Goal: Navigation & Orientation: Find specific page/section

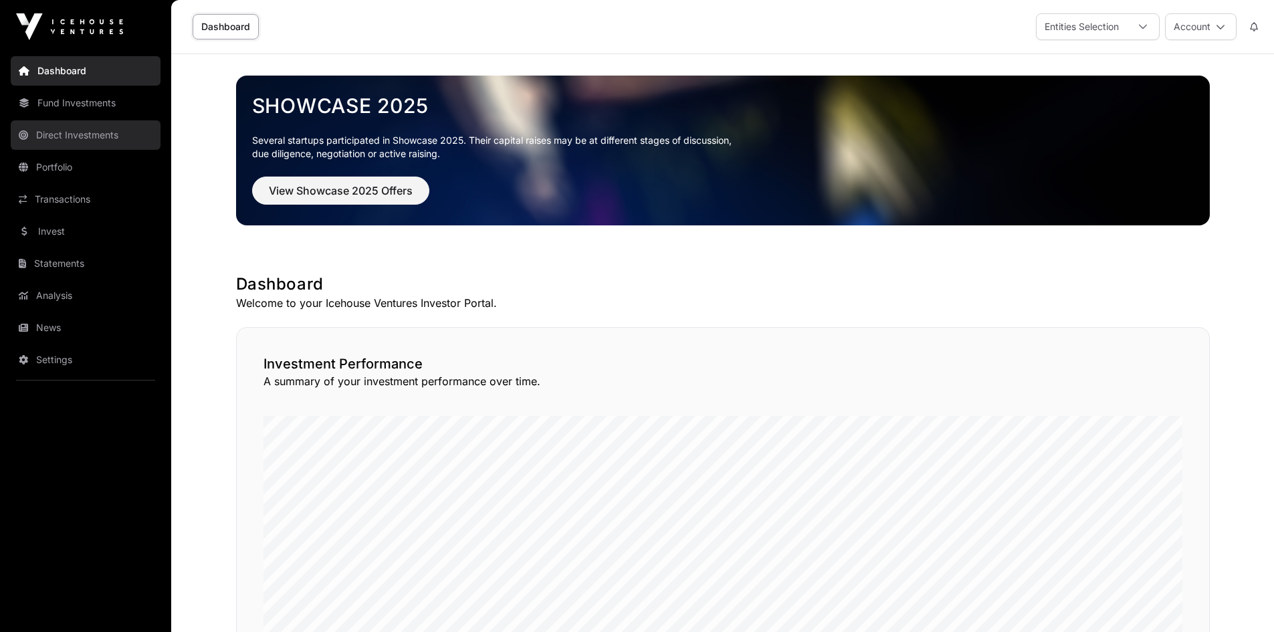
click at [96, 140] on link "Direct Investments" at bounding box center [86, 134] width 150 height 29
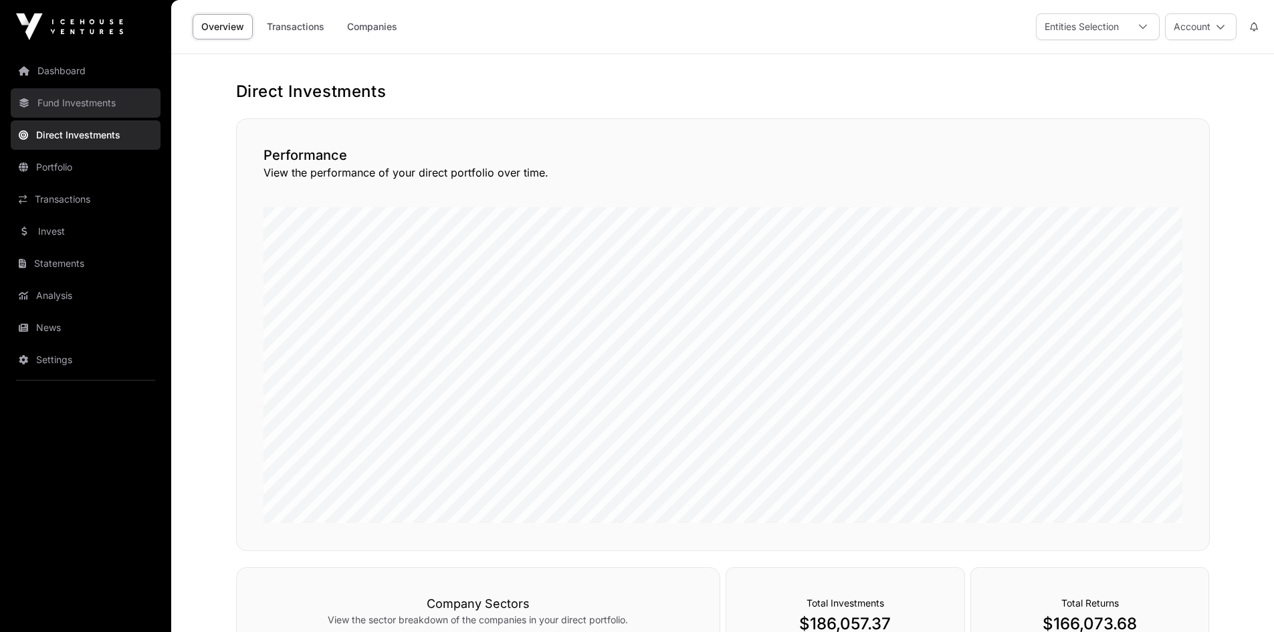
click at [93, 102] on link "Fund Investments" at bounding box center [86, 102] width 150 height 29
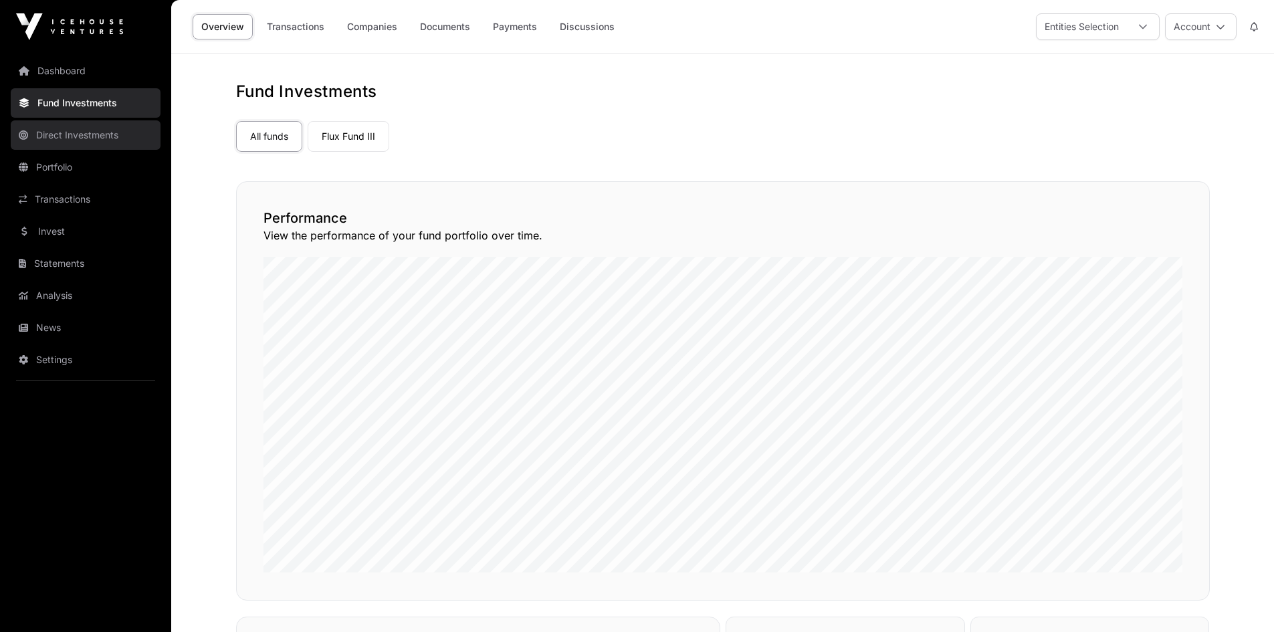
click at [79, 133] on link "Direct Investments" at bounding box center [86, 134] width 150 height 29
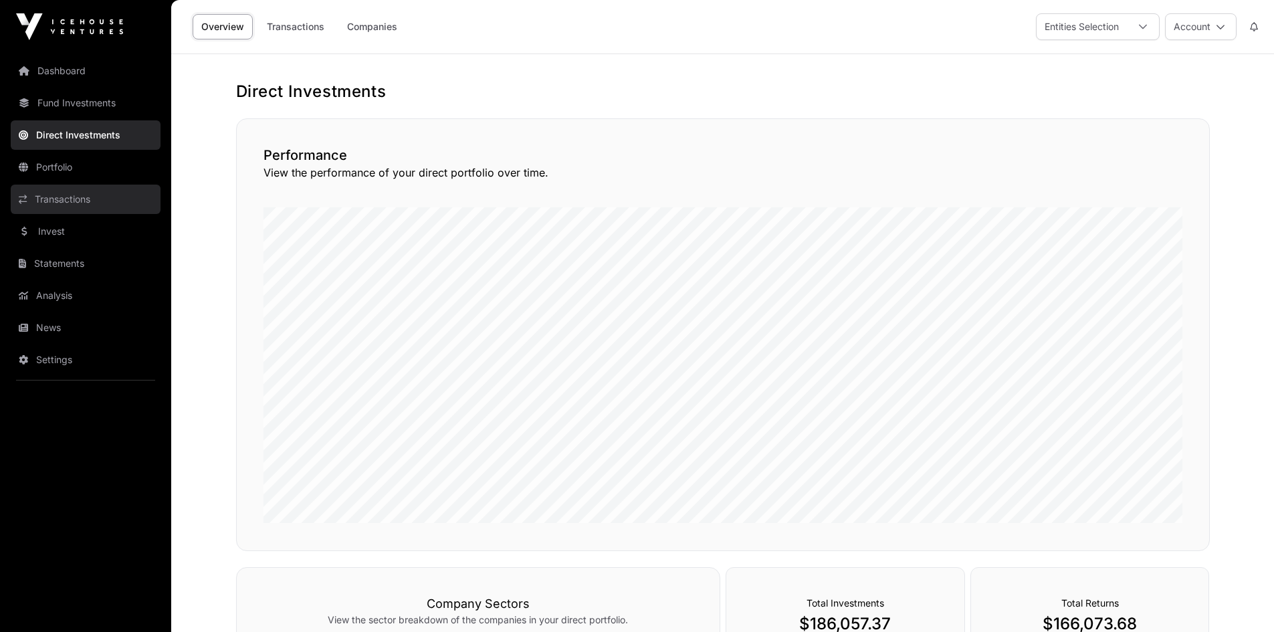
click at [78, 187] on link "Transactions" at bounding box center [86, 199] width 150 height 29
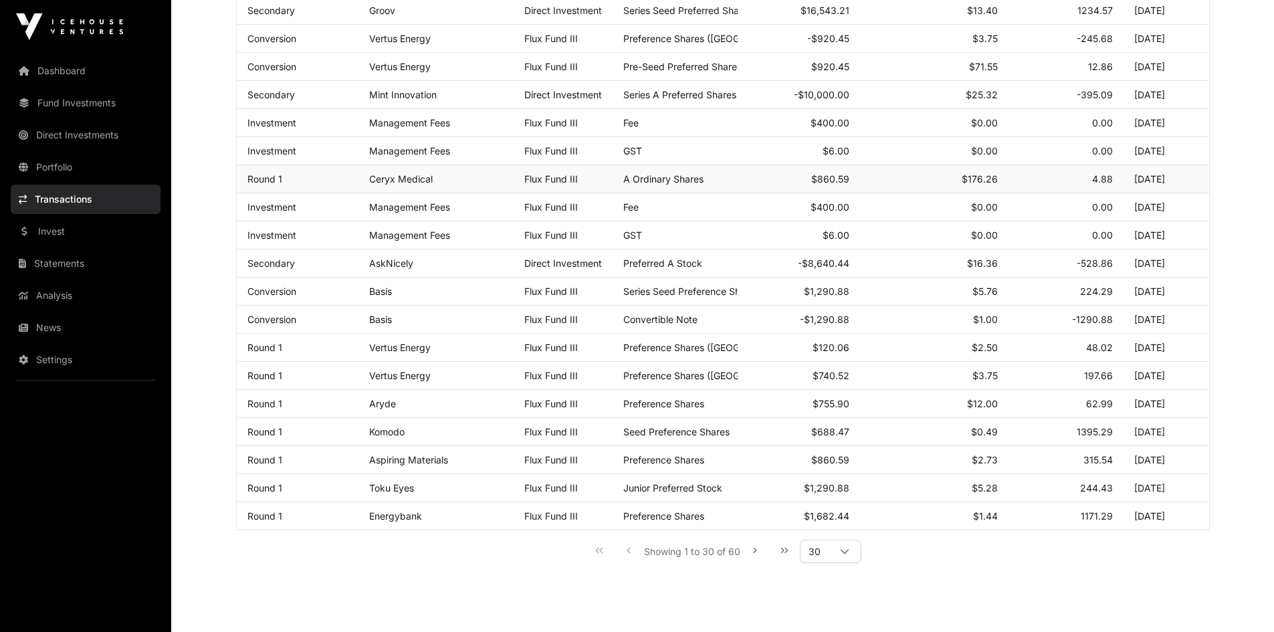
scroll to position [605, 0]
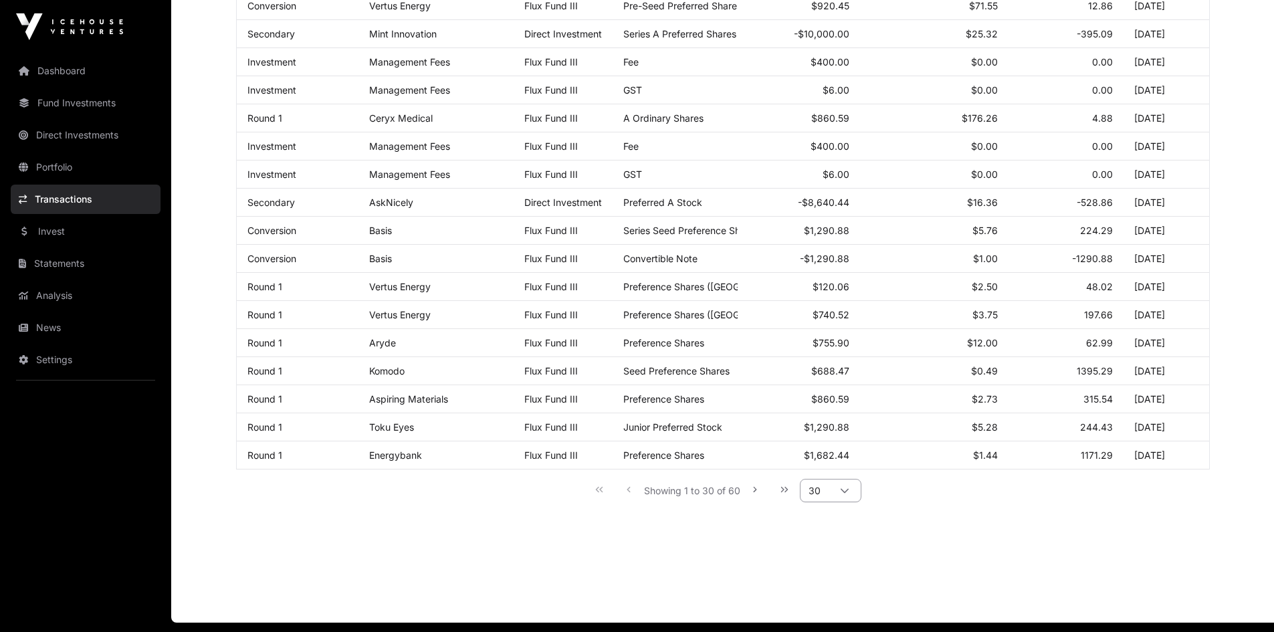
click at [849, 496] on icon at bounding box center [844, 490] width 9 height 9
click at [837, 617] on li "1000" at bounding box center [830, 616] width 54 height 21
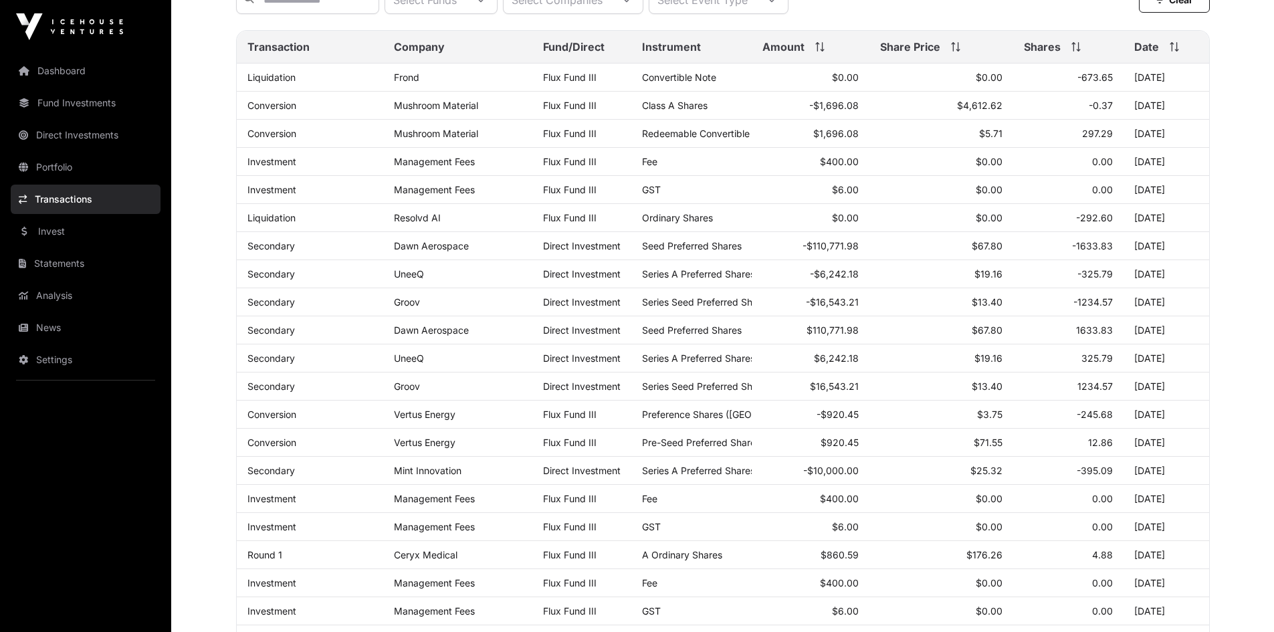
scroll to position [0, 0]
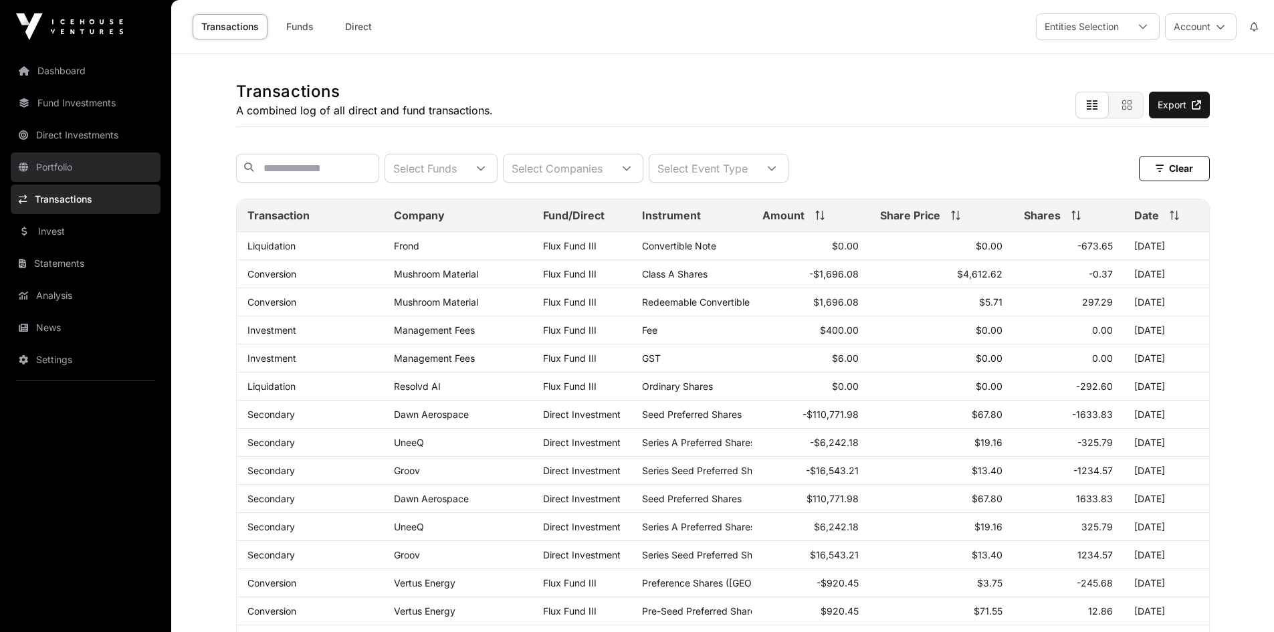
click at [62, 156] on link "Portfolio" at bounding box center [86, 166] width 150 height 29
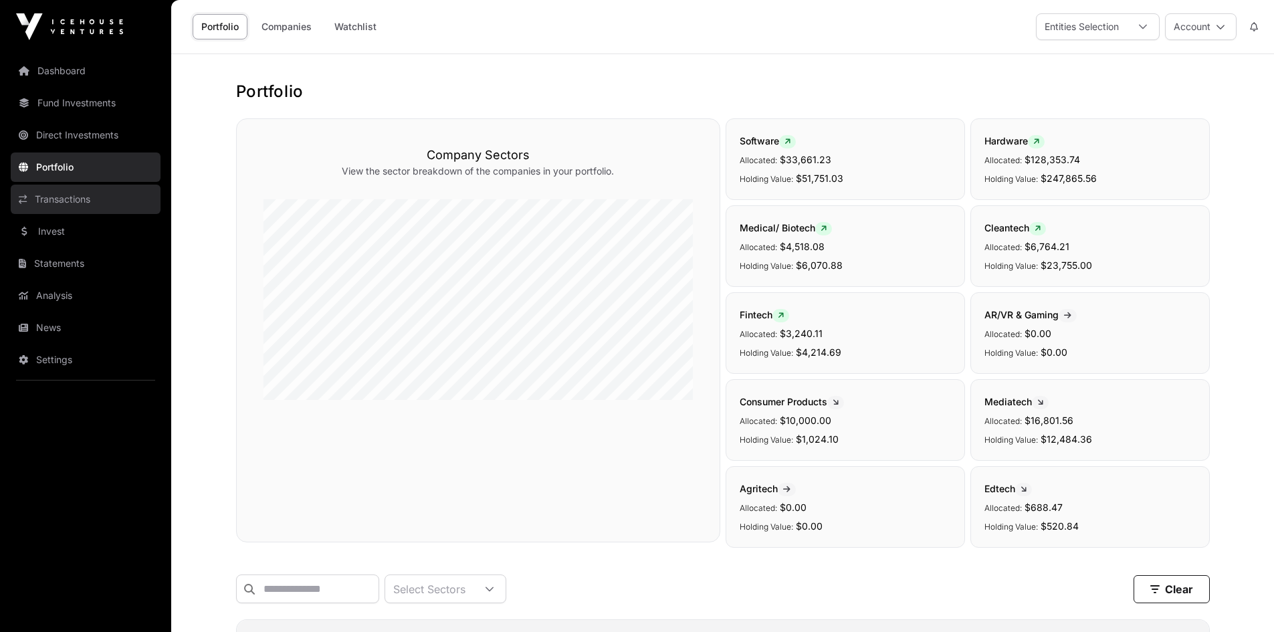
click at [65, 191] on link "Transactions" at bounding box center [86, 199] width 150 height 29
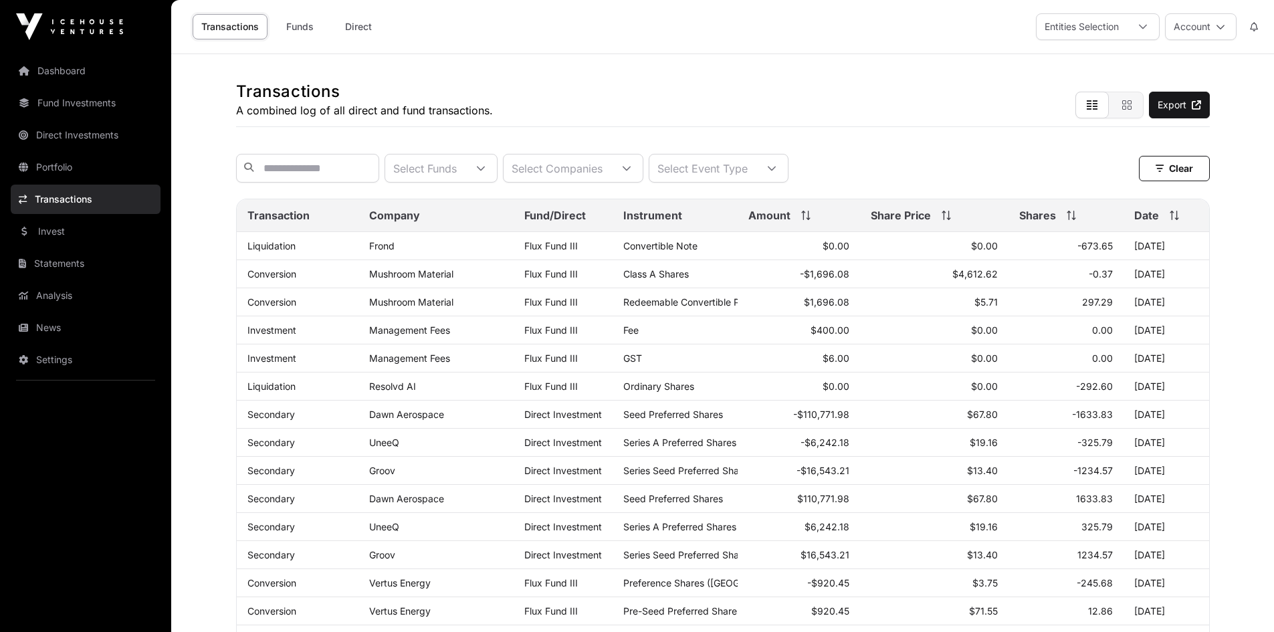
click at [174, 412] on main "Transactions A combined log of all direct and fund transactions. Export Select …" at bounding box center [722, 641] width 1103 height 1174
click at [225, 421] on div "Transactions A combined log of all direct and fund transactions. Export Select …" at bounding box center [722, 592] width 1027 height 1077
click at [64, 307] on link "Analysis" at bounding box center [86, 295] width 150 height 29
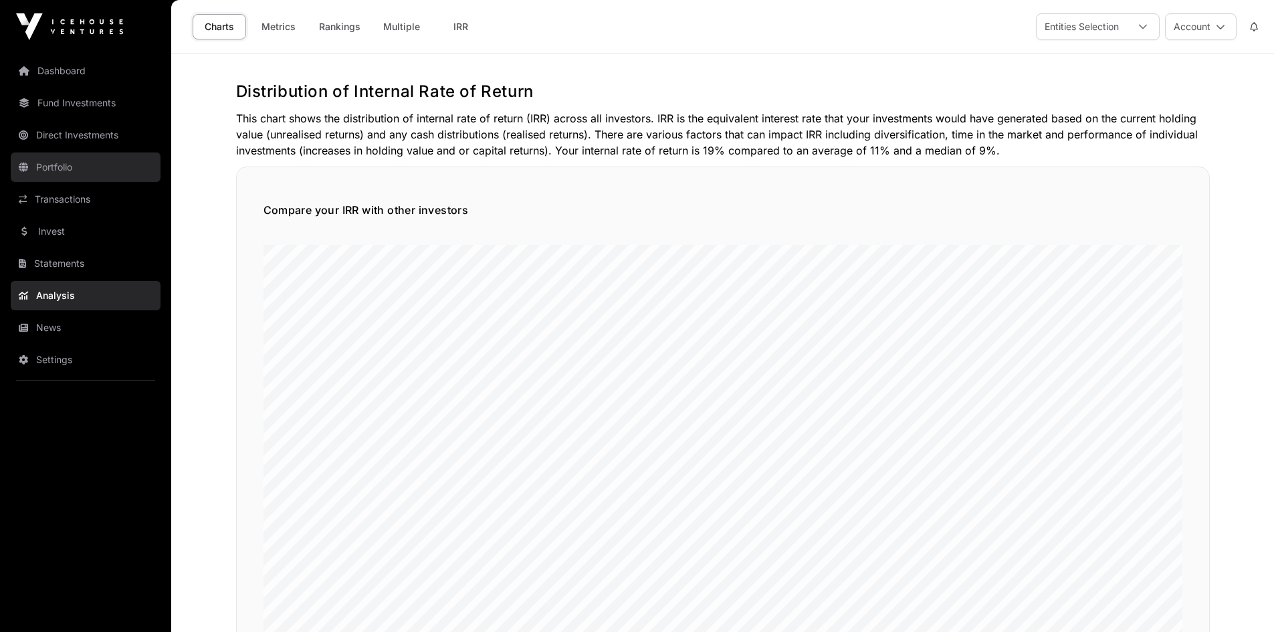
click at [58, 172] on link "Portfolio" at bounding box center [86, 166] width 150 height 29
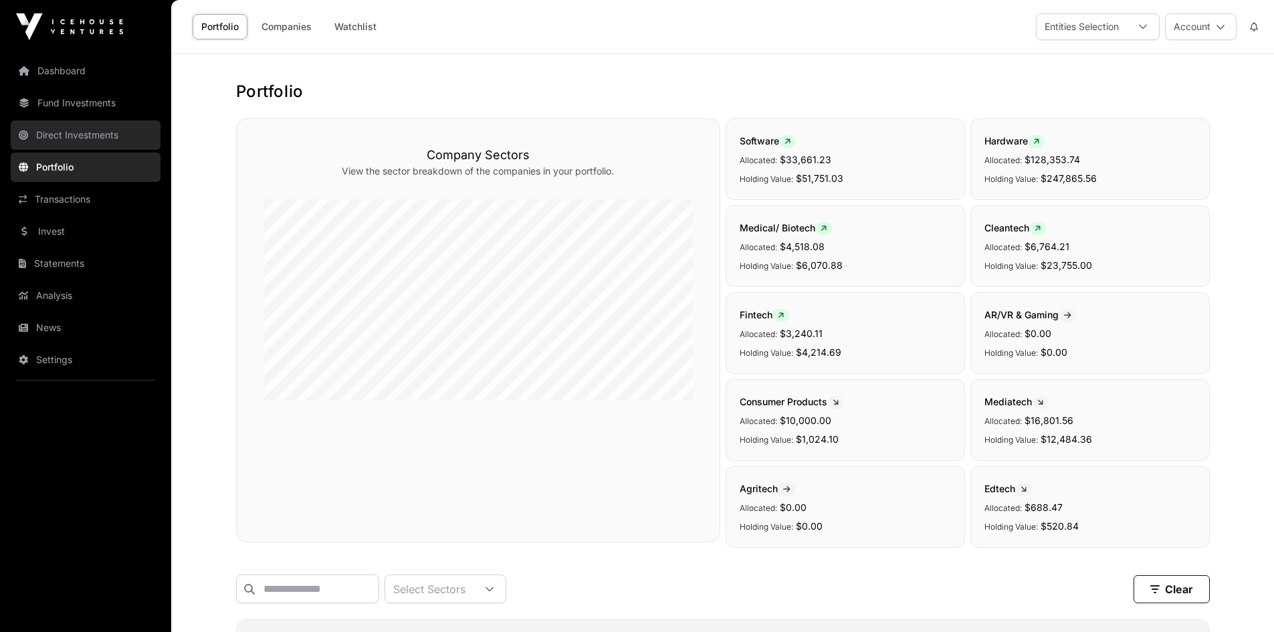
click at [68, 134] on link "Direct Investments" at bounding box center [86, 134] width 150 height 29
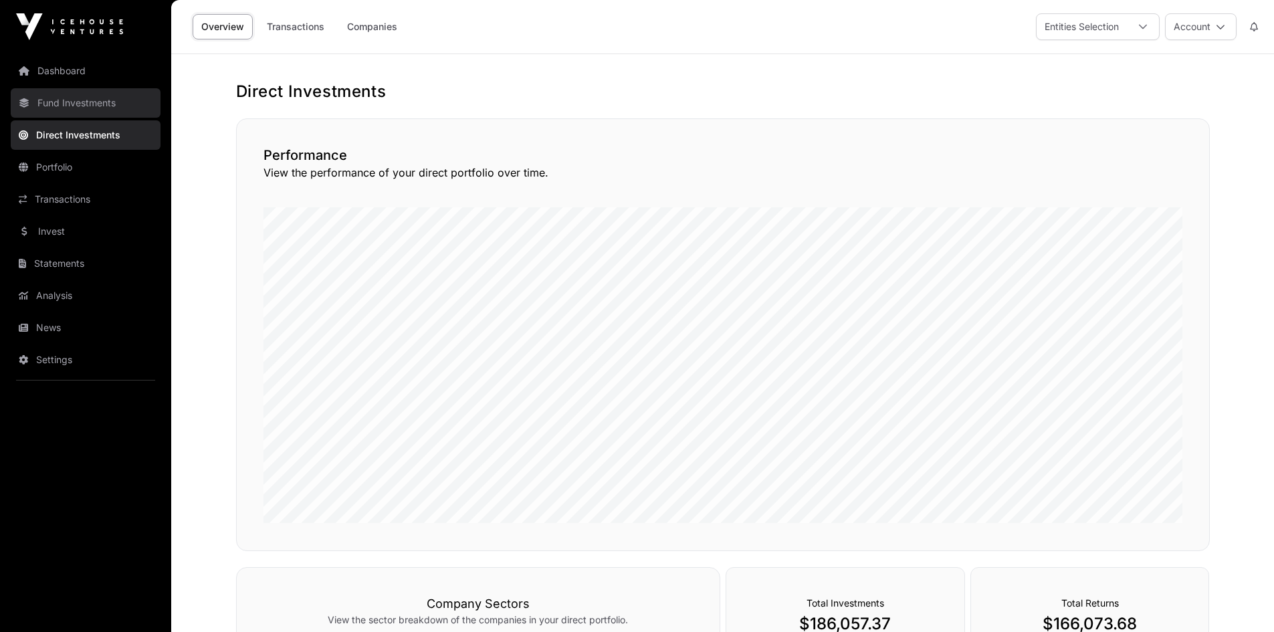
click at [76, 100] on link "Fund Investments" at bounding box center [86, 102] width 150 height 29
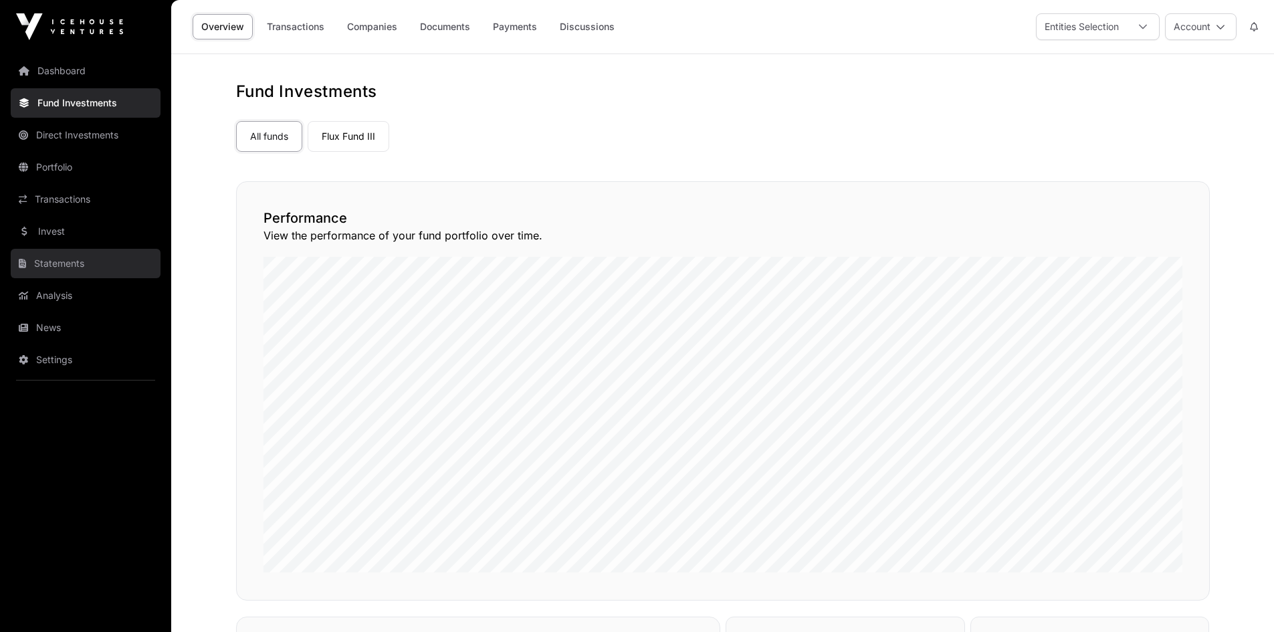
click at [41, 261] on link "Statements" at bounding box center [86, 263] width 150 height 29
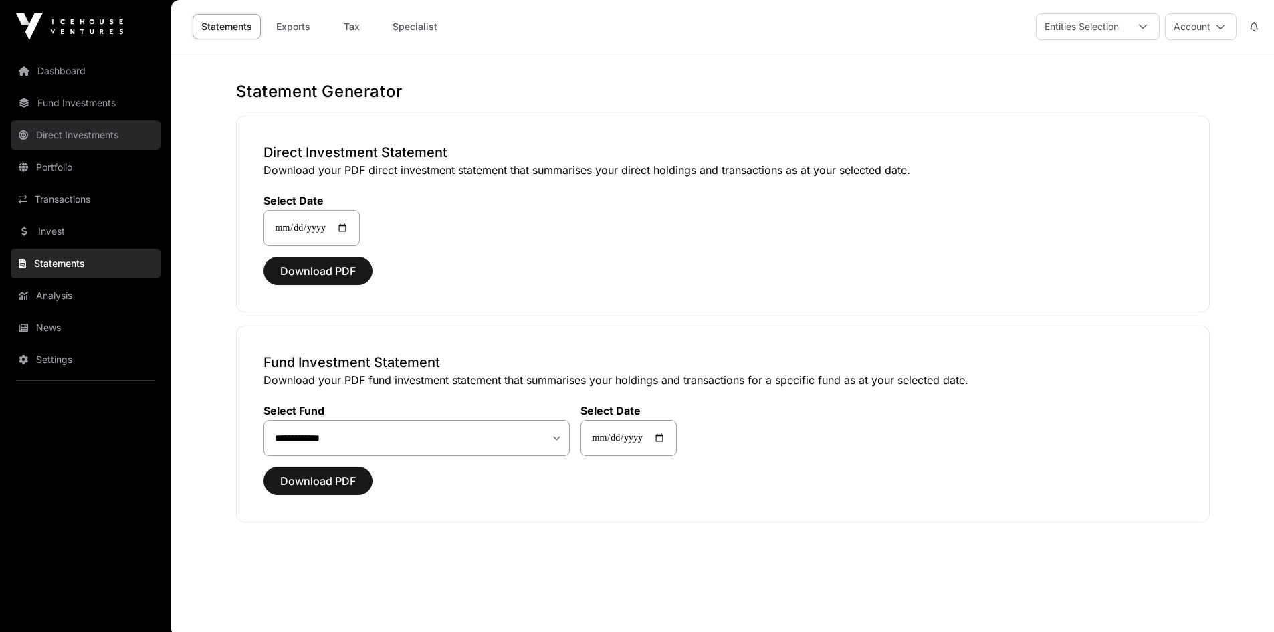
click at [84, 135] on link "Direct Investments" at bounding box center [86, 134] width 150 height 29
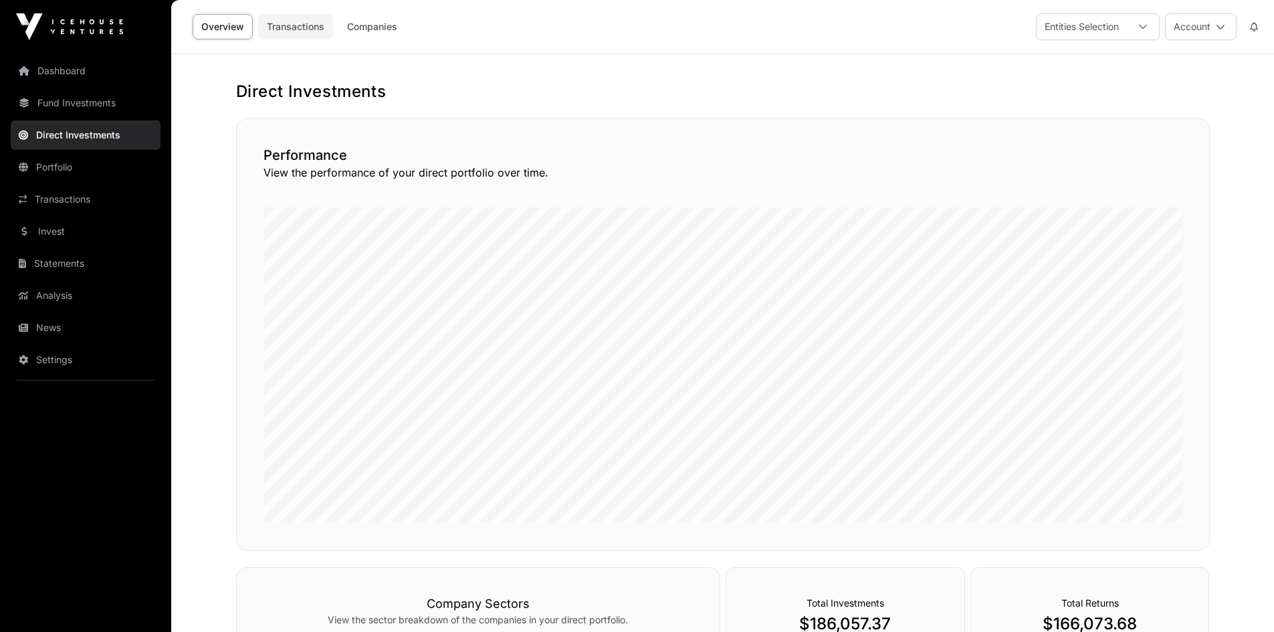
click at [323, 37] on link "Transactions" at bounding box center [295, 26] width 75 height 25
click at [365, 24] on link "Companies" at bounding box center [372, 26] width 68 height 25
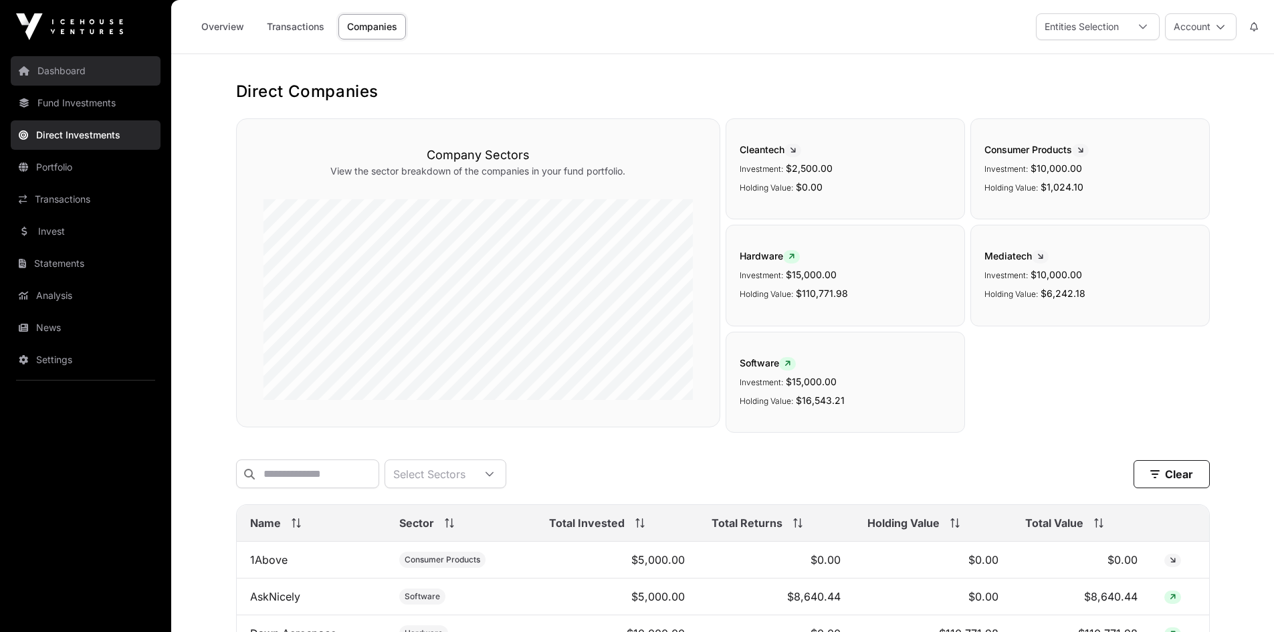
click at [30, 70] on link "Dashboard" at bounding box center [86, 70] width 150 height 29
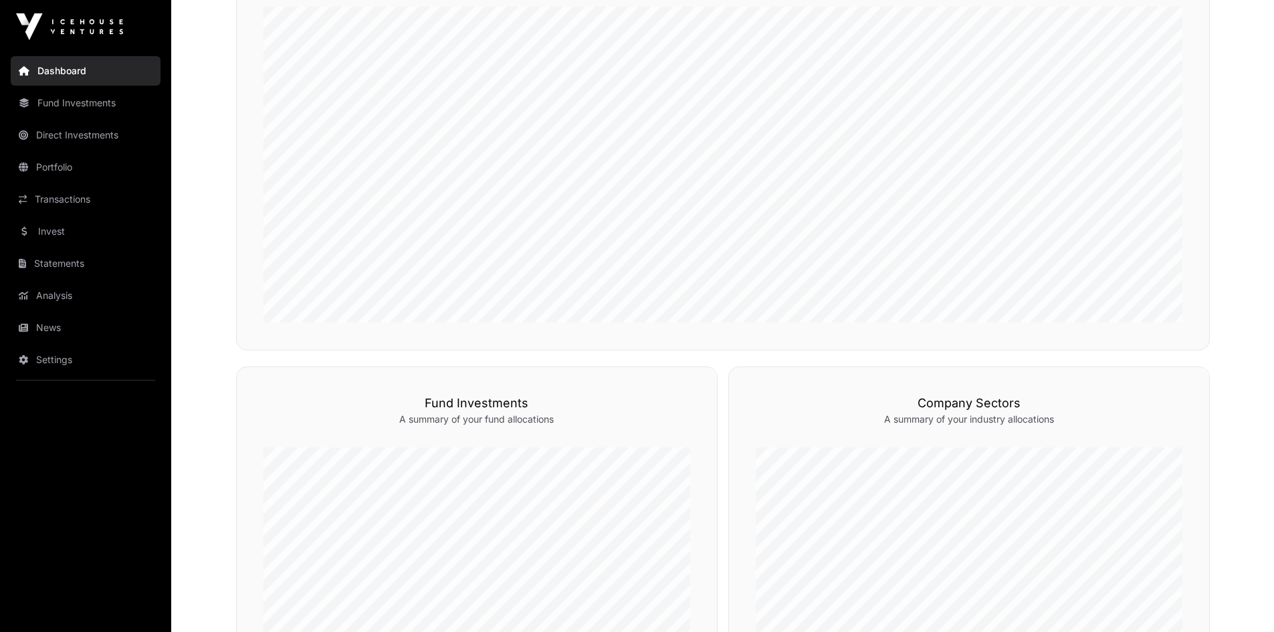
scroll to position [833, 0]
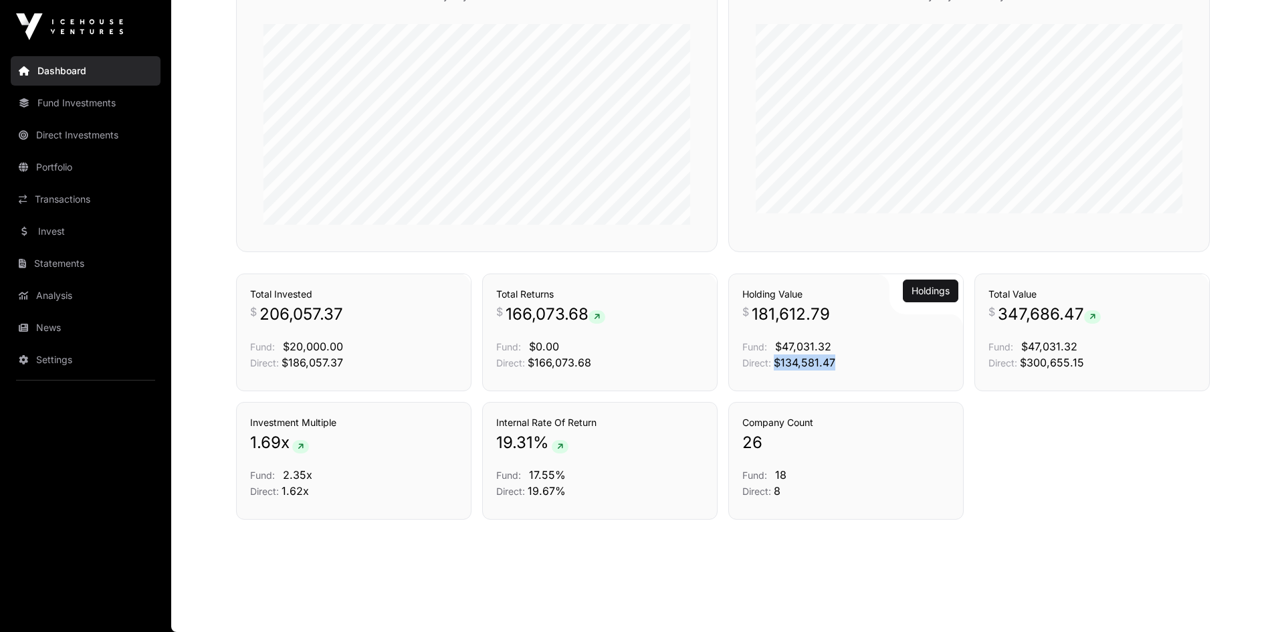
drag, startPoint x: 838, startPoint y: 362, endPoint x: 771, endPoint y: 374, distance: 67.8
click at [771, 374] on div "Holdings Holding Value $ 181,612.79 Fund: $47,031.32 Direct: $134,581.47" at bounding box center [845, 333] width 235 height 118
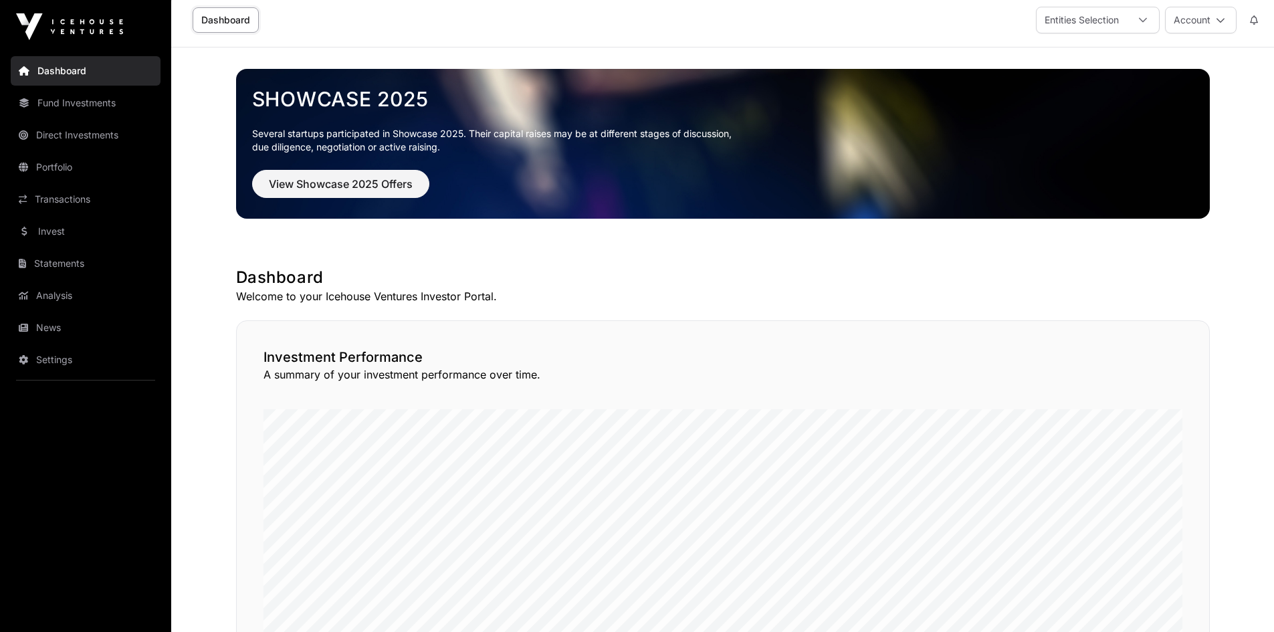
scroll to position [0, 0]
